Goal: Browse casually

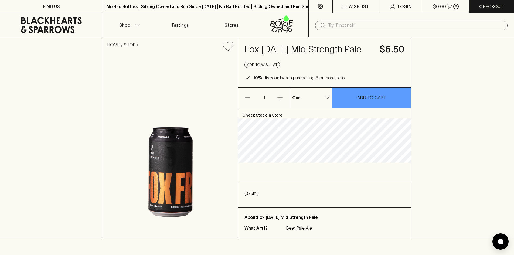
click at [87, 136] on div "HOME SHOP Fox [DATE] Mid Strength Pale $6.50 Add to wishlist 10% discount when …" at bounding box center [257, 137] width 514 height 201
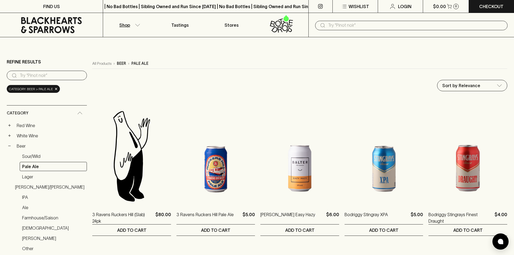
click at [390, 24] on input "text" at bounding box center [415, 25] width 175 height 9
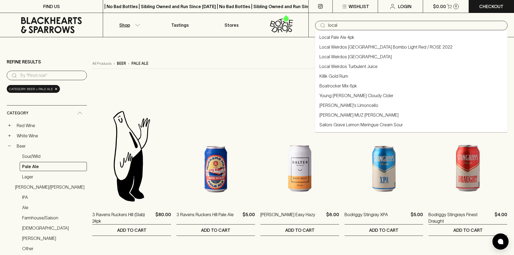
type input "local"
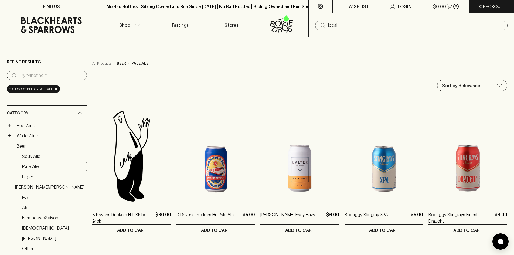
type input "local"
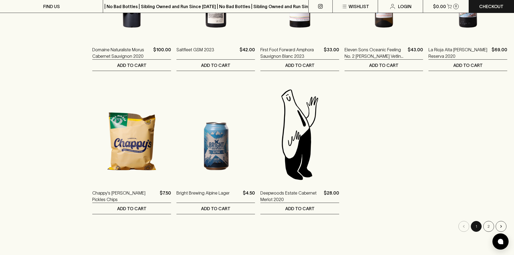
scroll to position [458, 0]
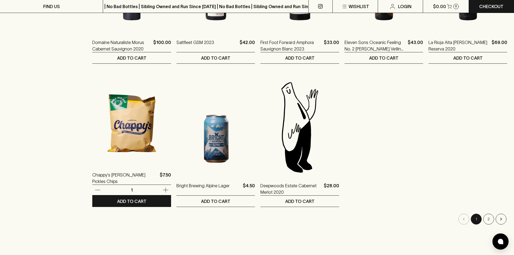
click at [118, 134] on img at bounding box center [131, 116] width 79 height 94
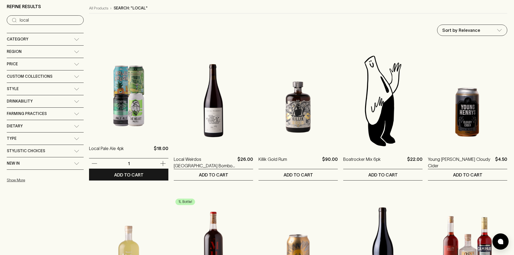
scroll to position [189, 0]
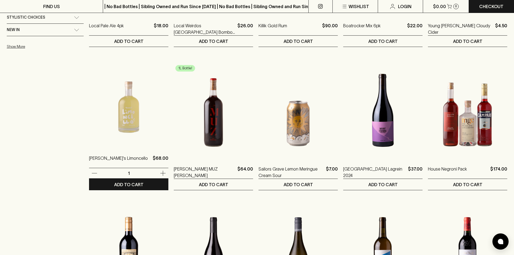
click at [113, 128] on img at bounding box center [128, 99] width 79 height 94
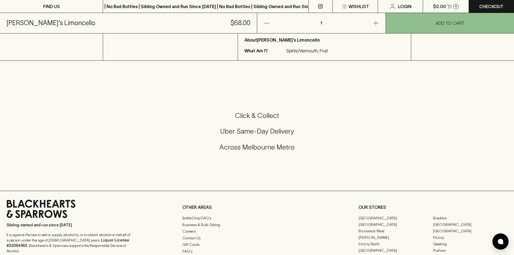
scroll to position [243, 0]
